Goal: Find contact information: Find contact information

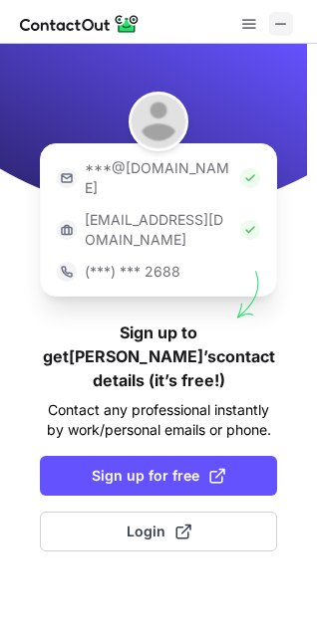
click at [290, 20] on button at bounding box center [281, 24] width 24 height 24
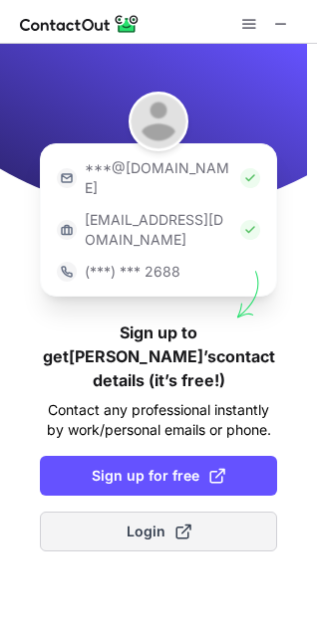
click at [169, 522] on span "Login" at bounding box center [158, 532] width 65 height 20
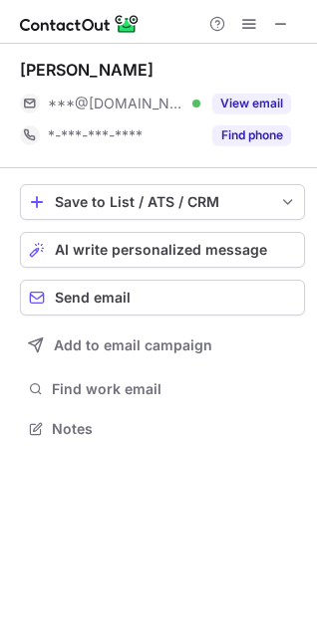
scroll to position [414, 317]
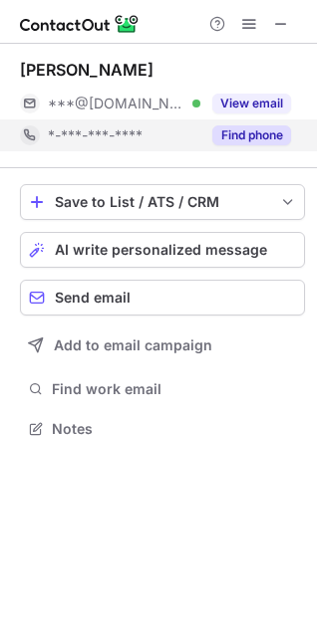
click at [229, 136] on button "Find phone" at bounding box center [251, 135] width 79 height 20
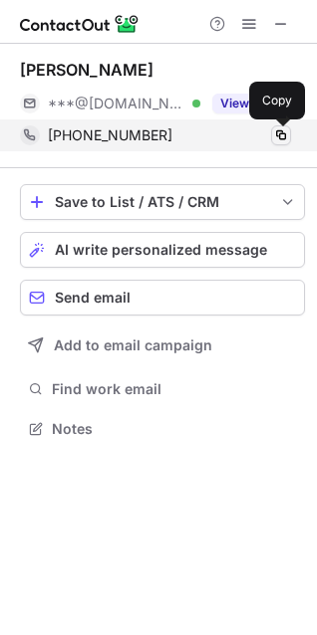
click at [278, 133] on span at bounding box center [281, 135] width 16 height 16
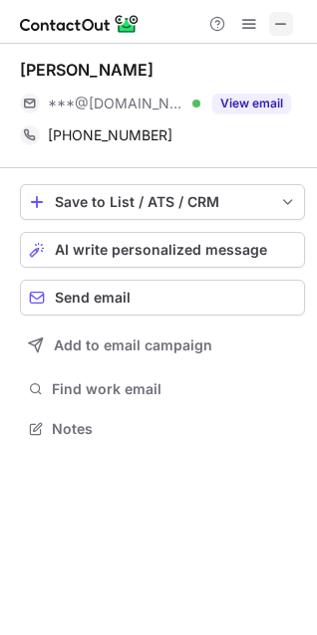
click at [290, 22] on button at bounding box center [281, 24] width 24 height 24
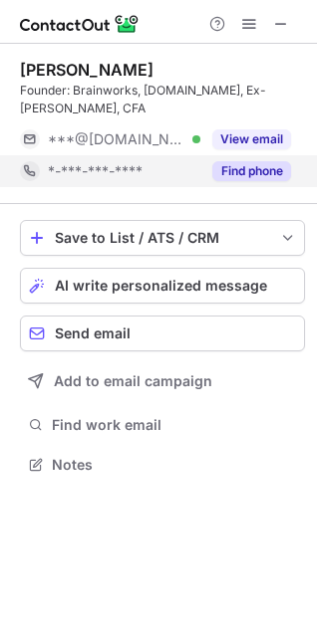
click at [237, 161] on button "Find phone" at bounding box center [251, 171] width 79 height 20
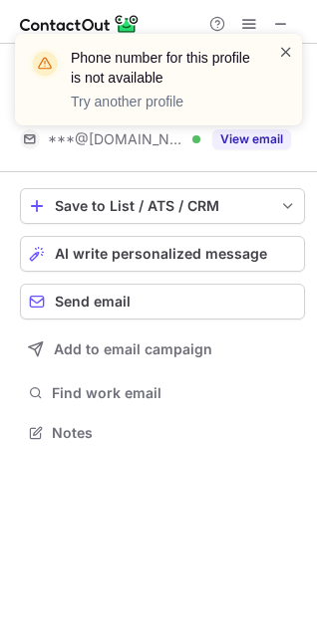
scroll to position [400, 317]
click at [284, 54] on span at bounding box center [286, 52] width 16 height 20
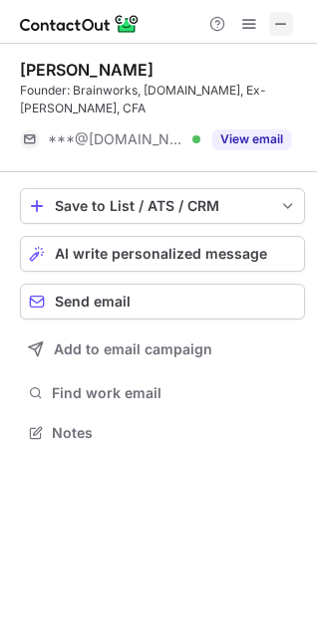
click at [287, 26] on span at bounding box center [281, 24] width 16 height 16
